Goal: Complete application form

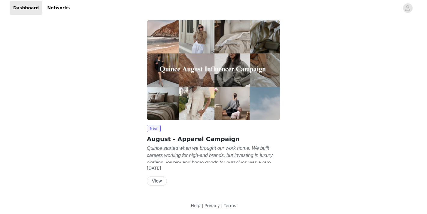
scroll to position [49, 0]
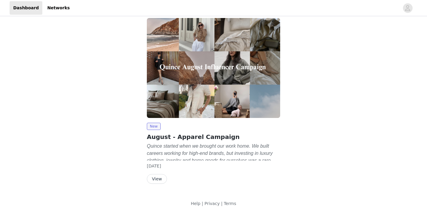
click at [159, 177] on button "View" at bounding box center [157, 179] width 20 height 10
